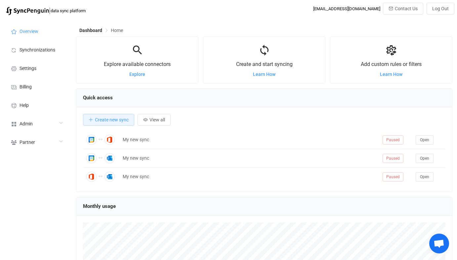
scroll to position [128, 376]
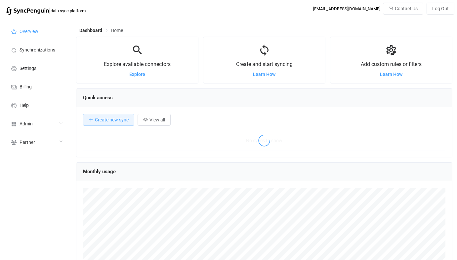
scroll to position [128, 376]
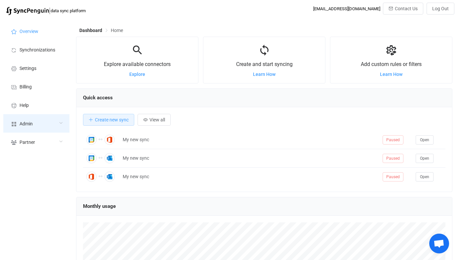
click at [32, 122] on span "Admin" at bounding box center [26, 124] width 13 height 5
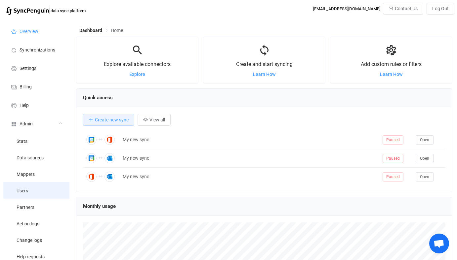
click at [46, 192] on li "Users" at bounding box center [36, 190] width 66 height 17
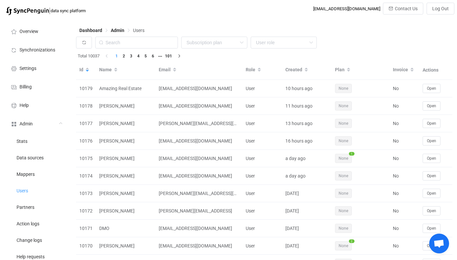
click at [146, 30] on div "Dashboard Admin Users" at bounding box center [264, 32] width 376 height 10
click at [150, 38] on input "text" at bounding box center [136, 43] width 83 height 12
paste input "brett@invertek.au"
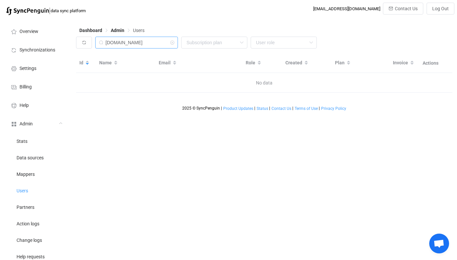
type input "invertek.au"
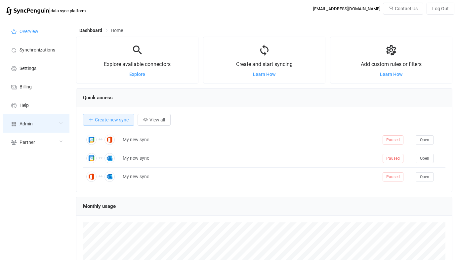
scroll to position [128, 376]
click at [30, 122] on span "Admin" at bounding box center [26, 124] width 13 height 5
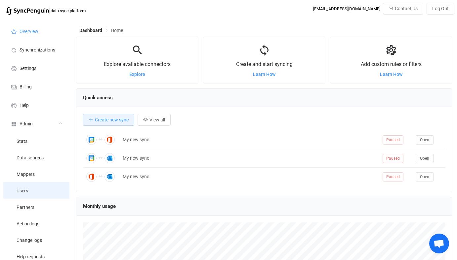
click at [29, 184] on li "Users" at bounding box center [36, 190] width 66 height 17
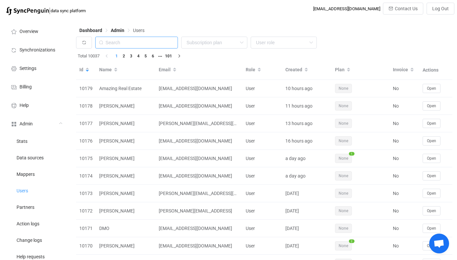
click at [147, 47] on input "text" at bounding box center [136, 43] width 83 height 12
paste input "papermoonbeauty@gmail.com"
type input "papermoonbeauty@gmail.com"
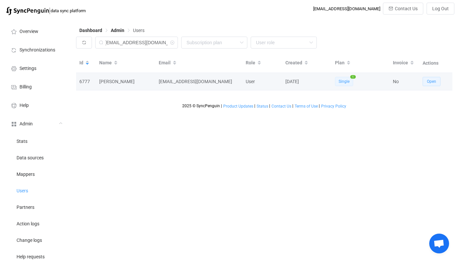
click at [427, 80] on span "Open" at bounding box center [431, 81] width 9 height 5
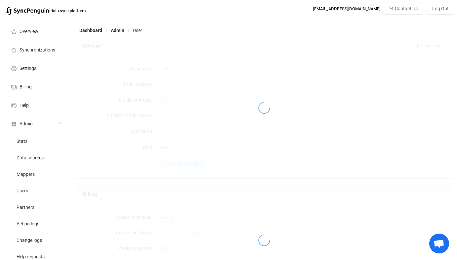
type input "papermoonbeauty@gmail.com"
type input "Arianna Roberson"
type input "14"
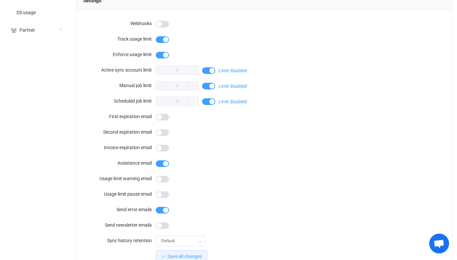
scroll to position [576, 0]
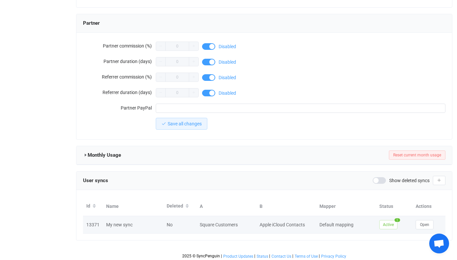
click at [423, 217] on td "Open" at bounding box center [428, 225] width 33 height 18
click at [423, 223] on span "Open" at bounding box center [424, 225] width 9 height 5
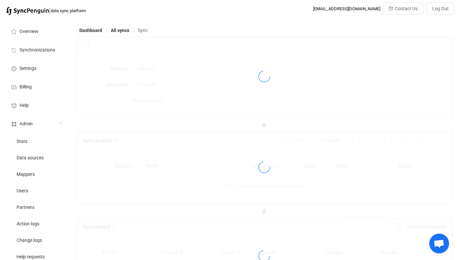
type input "Square → iCloud"
type input "10 minutes"
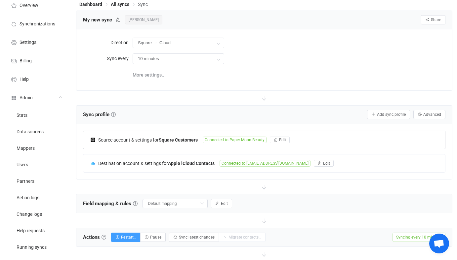
scroll to position [24, 0]
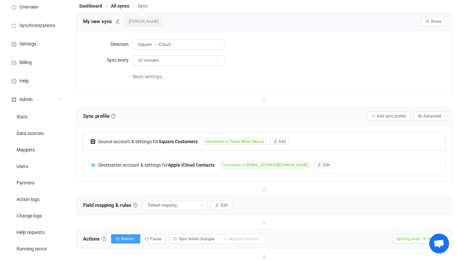
click at [207, 139] on span "Connected to Paper Moon Beauty" at bounding box center [235, 141] width 64 height 7
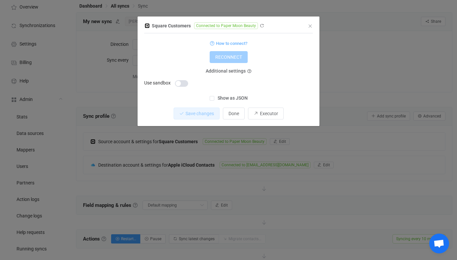
click at [196, 154] on div "Square Customers Connected to Paper Moon Beauty 1 { { "refreshToken": "***", "a…" at bounding box center [228, 130] width 457 height 260
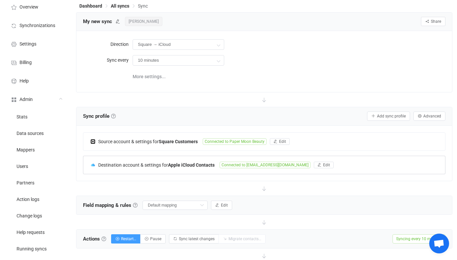
click at [184, 164] on b "Apple iCloud Contacts" at bounding box center [191, 165] width 47 height 5
click at [0, 0] on div at bounding box center [0, 0] width 0 height 0
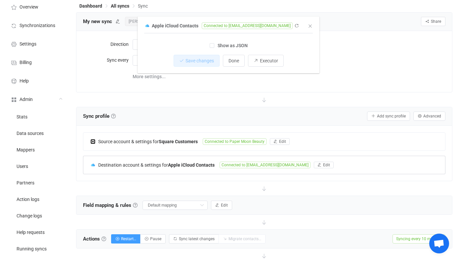
click at [184, 164] on b "Apple iCloud Contacts" at bounding box center [191, 165] width 47 height 5
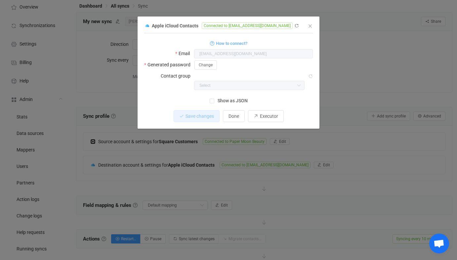
click at [183, 164] on div "Apple iCloud Contacts Connected to Papermoonbeauty@gmail.com 1 { { "username": …" at bounding box center [228, 130] width 457 height 260
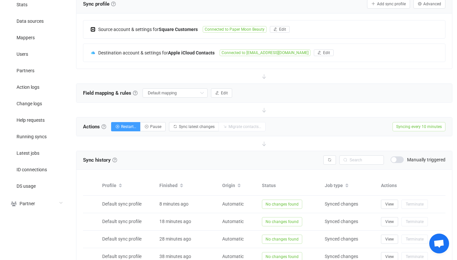
scroll to position [289, 0]
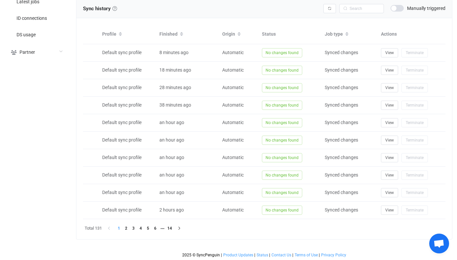
click at [399, 1] on div "Sync history History Sync history All sync executions are recorded in the sync …" at bounding box center [263, 9] width 375 height 19
click at [399, 6] on span at bounding box center [396, 8] width 13 height 7
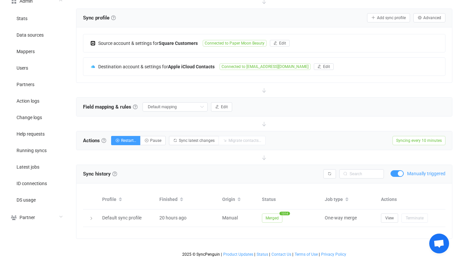
scroll to position [122, 0]
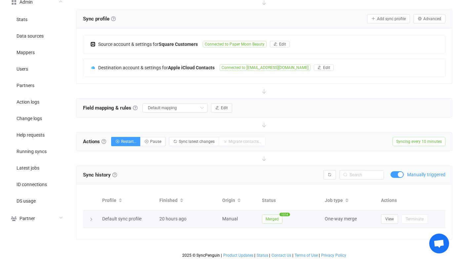
click at [276, 218] on span "Merged" at bounding box center [272, 219] width 20 height 9
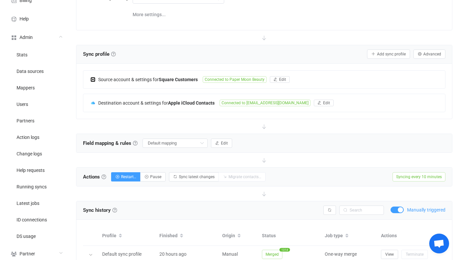
scroll to position [0, 0]
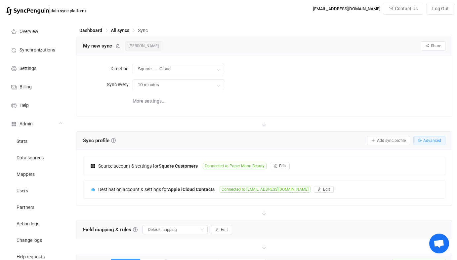
click at [433, 143] on button "Advanced" at bounding box center [429, 140] width 32 height 9
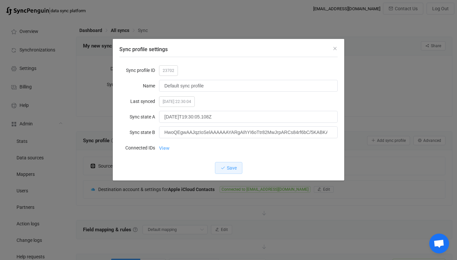
click at [161, 147] on link "View" at bounding box center [164, 148] width 10 height 13
click at [402, 78] on div "Sync profile settings Sync profile ID 23702 Name Default sync profile Last sync…" at bounding box center [228, 130] width 457 height 260
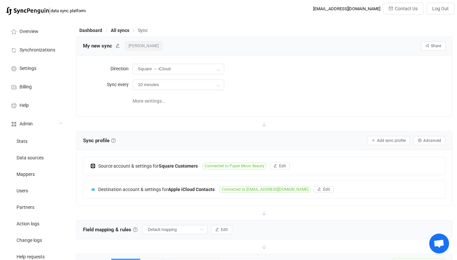
click at [157, 44] on span "Arianna Roberson" at bounding box center [143, 45] width 37 height 9
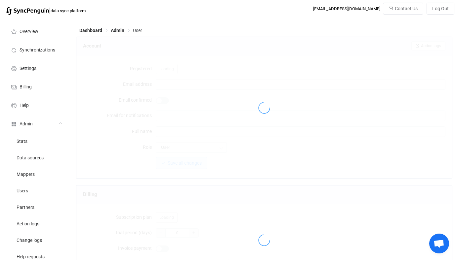
type input "papermoonbeauty@gmail.com"
type input "Arianna Roberson"
type input "14"
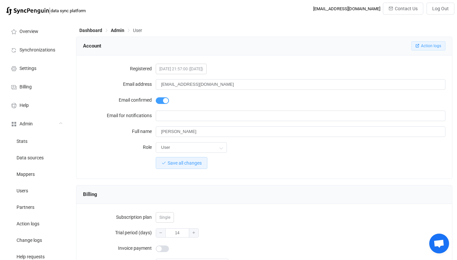
click at [432, 48] on span "Action logs" at bounding box center [431, 46] width 20 height 5
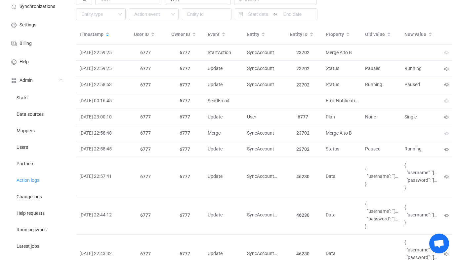
scroll to position [43, 0]
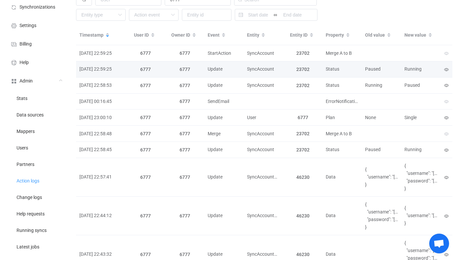
click at [376, 70] on span "Paused" at bounding box center [373, 68] width 16 height 5
drag, startPoint x: 376, startPoint y: 70, endPoint x: 402, endPoint y: 70, distance: 25.8
click at [400, 70] on div "Paused" at bounding box center [381, 69] width 39 height 8
click at [402, 70] on div "Running" at bounding box center [420, 69] width 39 height 8
drag, startPoint x: 402, startPoint y: 70, endPoint x: 360, endPoint y: 66, distance: 42.1
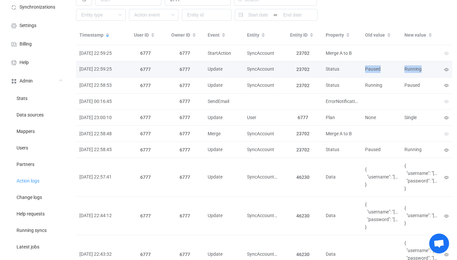
click at [360, 66] on tr "2025-08-09 22:59:25 6777 6777 Update SyncAccount 23702 Status Paused Running Ro…" at bounding box center [264, 69] width 376 height 16
click at [360, 66] on div "Status" at bounding box center [341, 69] width 39 height 8
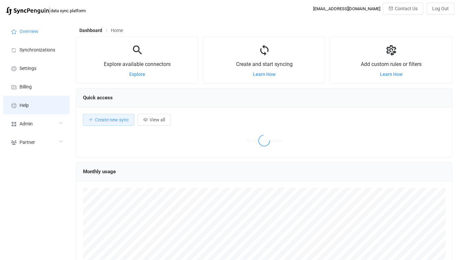
scroll to position [128, 376]
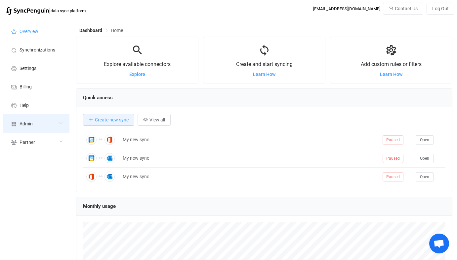
click at [31, 120] on div "Admin" at bounding box center [36, 123] width 66 height 19
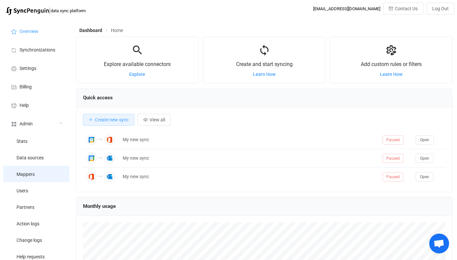
click at [31, 177] on li "Mappers" at bounding box center [36, 174] width 66 height 17
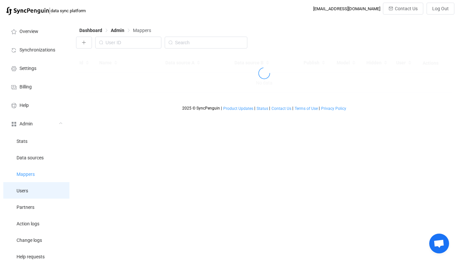
click at [31, 188] on li "Users" at bounding box center [36, 190] width 66 height 17
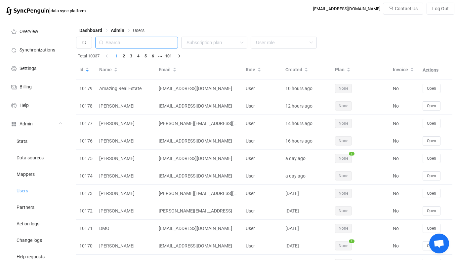
click at [138, 47] on input "text" at bounding box center [136, 43] width 83 height 12
paste input "[PERSON_NAME][EMAIL_ADDRESS]"
type input "[PERSON_NAME][EMAIL_ADDRESS]"
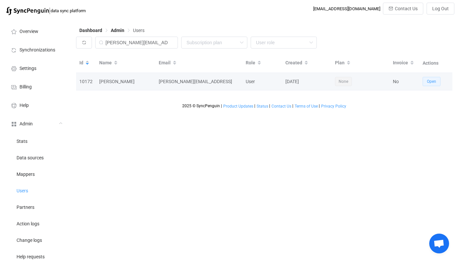
click at [440, 83] on button "Open" at bounding box center [431, 81] width 18 height 9
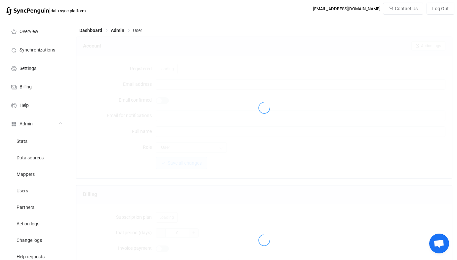
type input "[PERSON_NAME][EMAIL_ADDRESS]"
type input "[PERSON_NAME]"
type input "14"
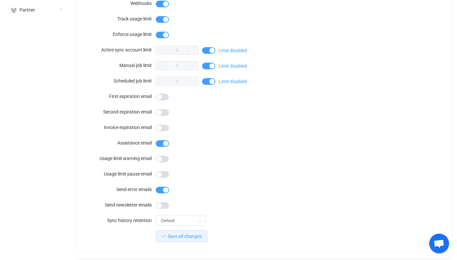
scroll to position [578, 0]
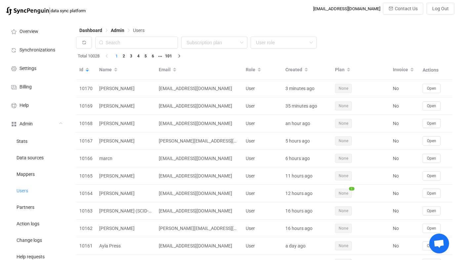
scroll to position [51, 0]
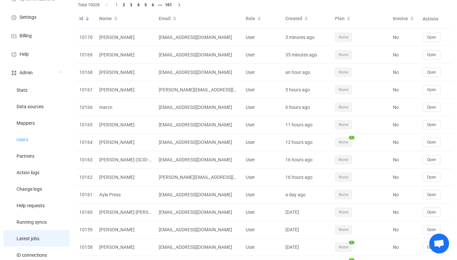
click at [31, 241] on span "Latest jobs" at bounding box center [28, 239] width 23 height 5
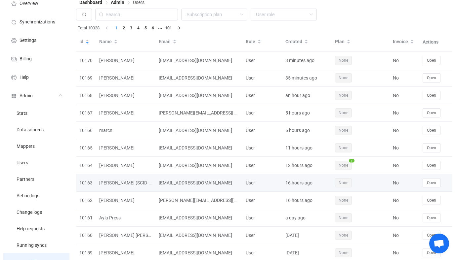
scroll to position [0, 0]
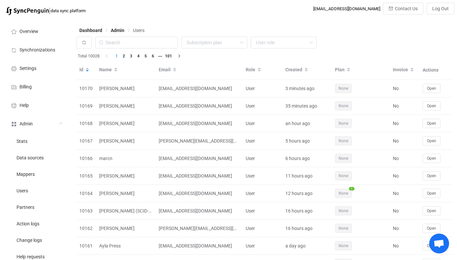
click at [86, 34] on div "Dashboard Admin Users" at bounding box center [264, 32] width 376 height 10
click at [87, 41] on button "button" at bounding box center [84, 43] width 16 height 12
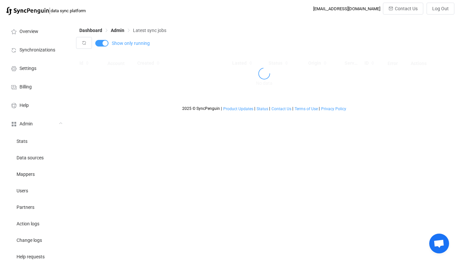
click at [99, 101] on div "2025 © SyncPenguin | Product Updates | Status | Contact Us | Terms of Use | Pri…" at bounding box center [264, 102] width 376 height 18
